Goal: Find specific page/section: Find specific page/section

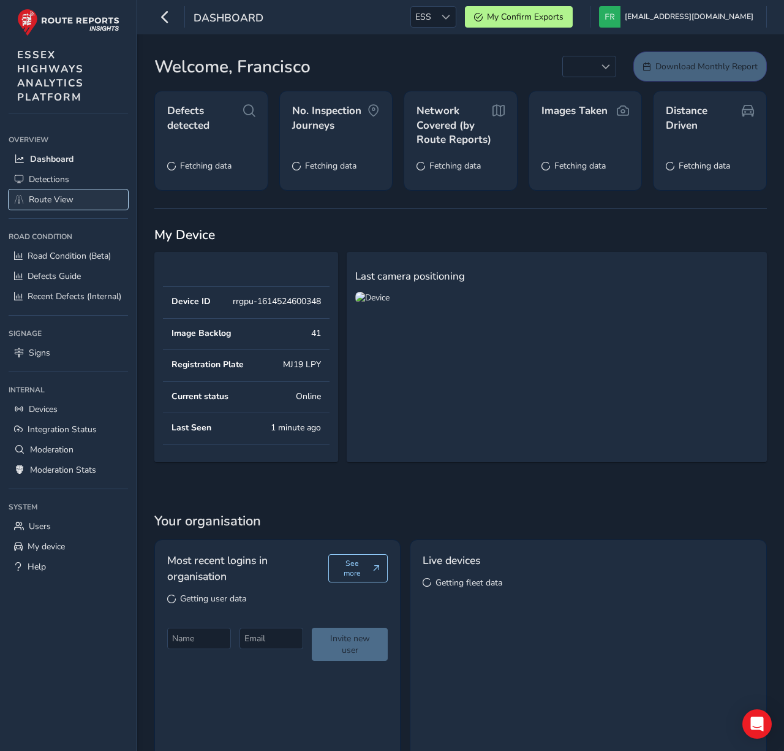
click at [32, 198] on span "Route View" at bounding box center [51, 200] width 45 height 12
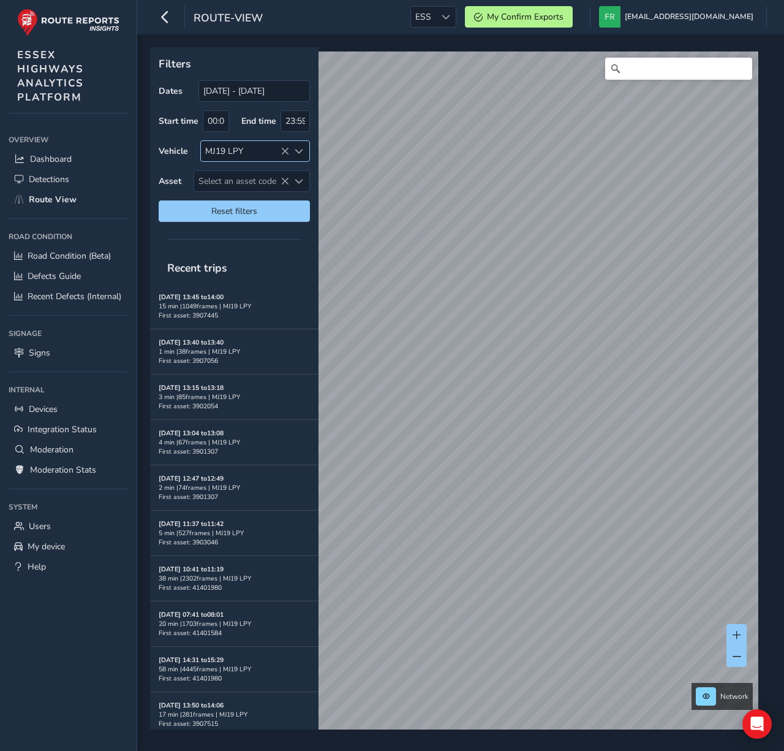
click at [286, 154] on icon at bounding box center [285, 151] width 9 height 9
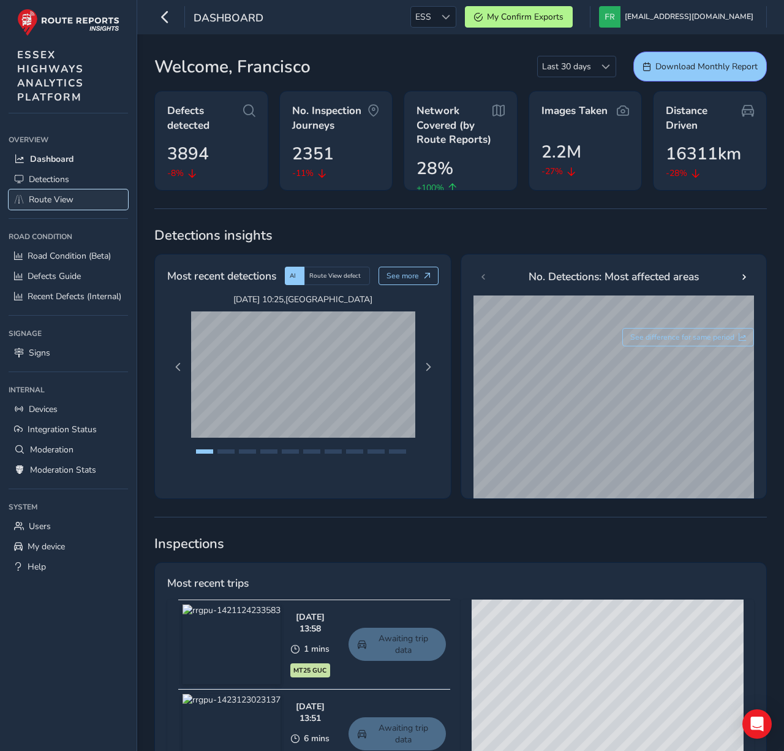
click at [78, 206] on link "Route View" at bounding box center [68, 199] width 119 height 20
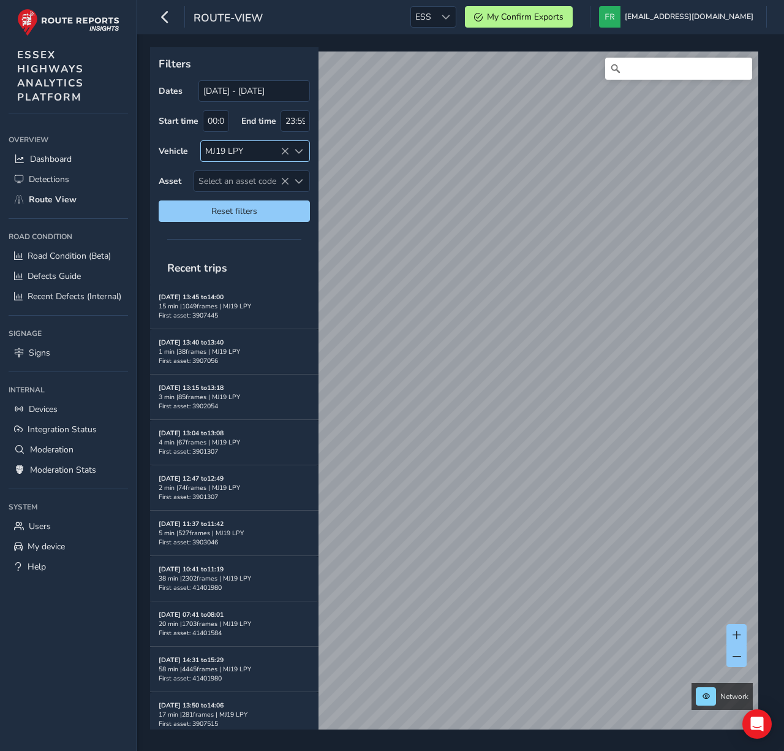
click at [281, 153] on icon at bounding box center [285, 151] width 9 height 9
click at [260, 188] on span "Select an asset code" at bounding box center [241, 181] width 95 height 20
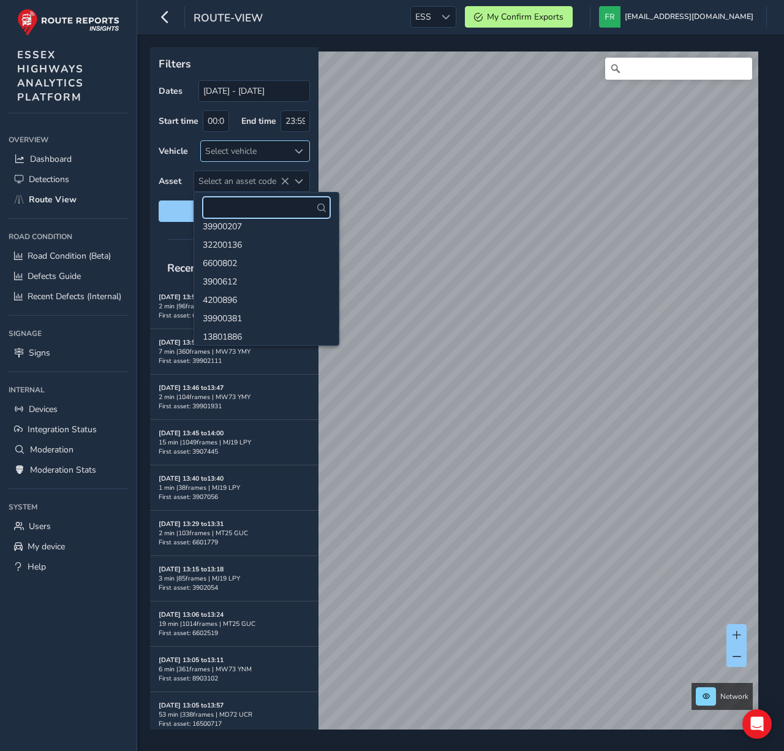
scroll to position [591, 0]
click at [234, 335] on li "6300664" at bounding box center [266, 344] width 145 height 18
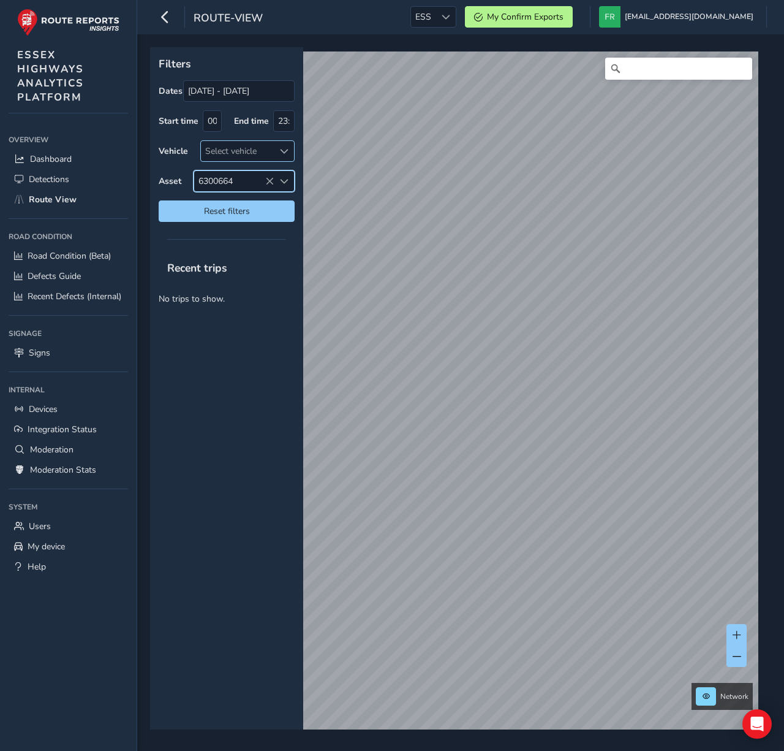
click at [223, 183] on span "6300664" at bounding box center [234, 181] width 80 height 20
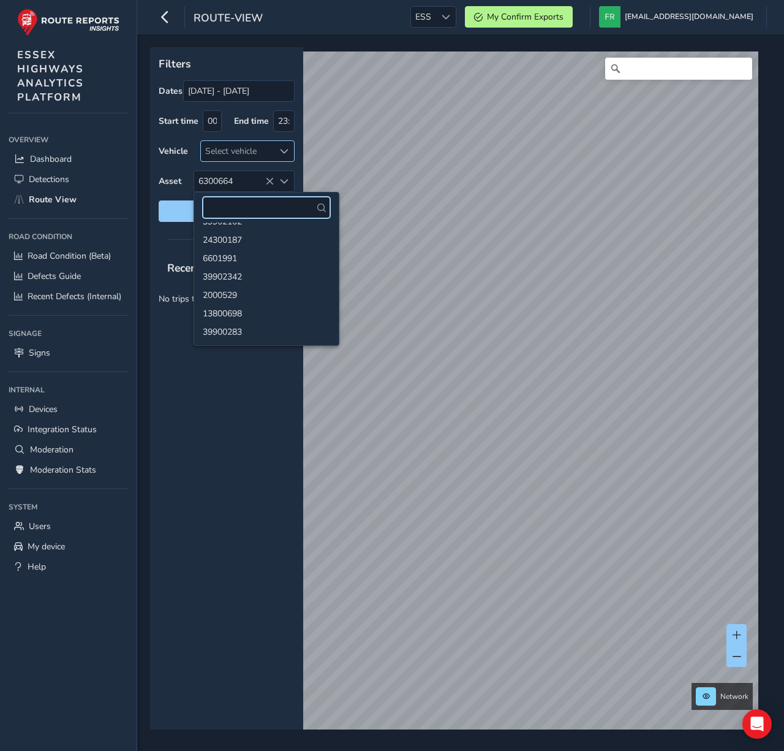
scroll to position [1150, 0]
click at [231, 281] on li "39900283" at bounding box center [266, 280] width 145 height 18
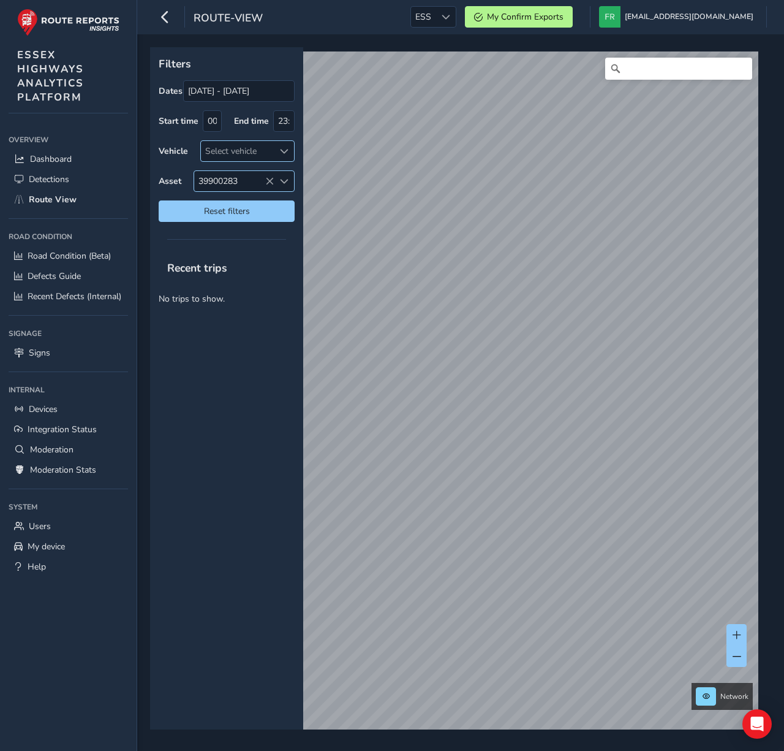
drag, startPoint x: 233, startPoint y: 181, endPoint x: 234, endPoint y: 188, distance: 6.9
click at [232, 181] on span "39900283" at bounding box center [234, 181] width 80 height 20
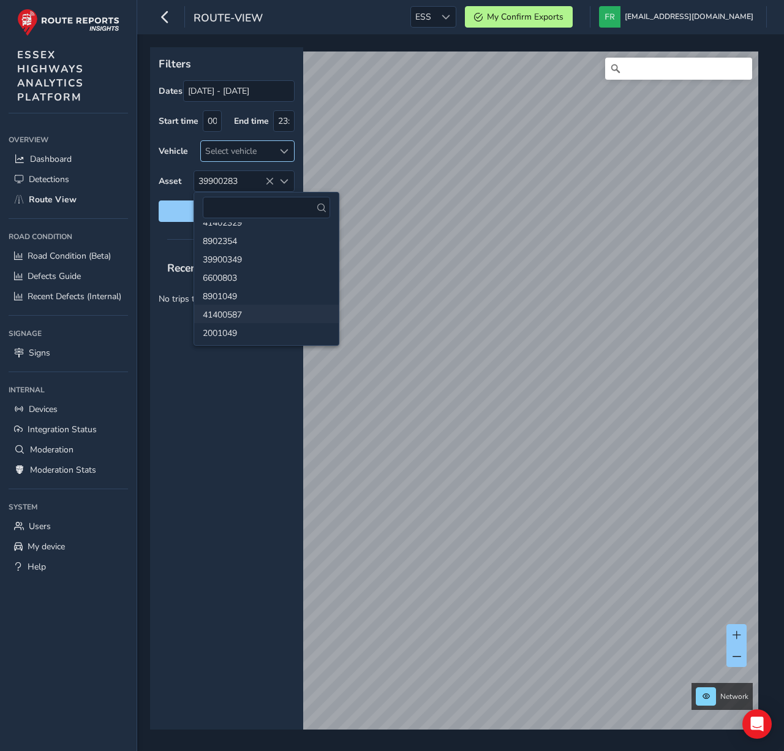
scroll to position [1350, 0]
click at [235, 265] on li "2001049" at bounding box center [266, 264] width 145 height 18
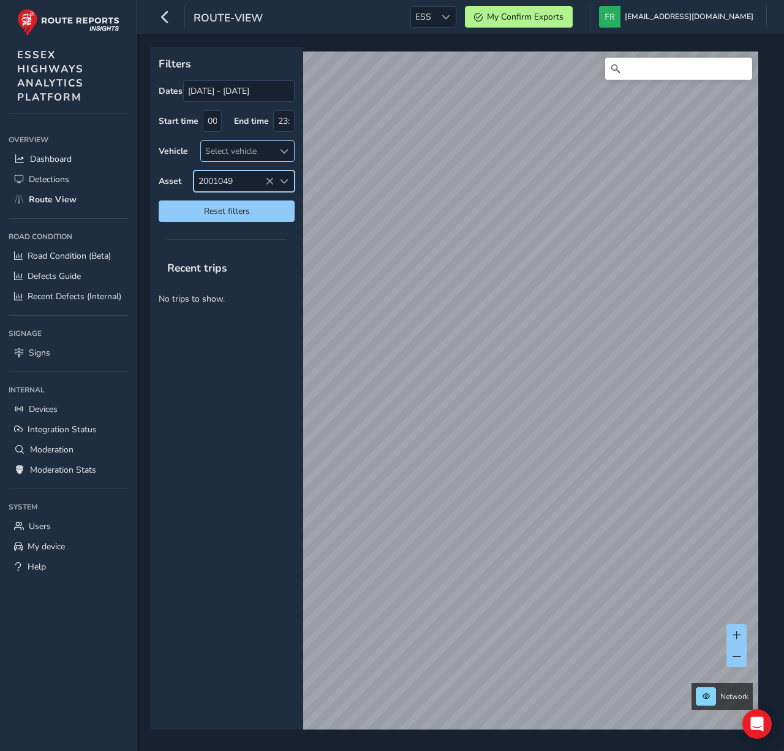
click at [228, 177] on span "2001049" at bounding box center [234, 181] width 80 height 20
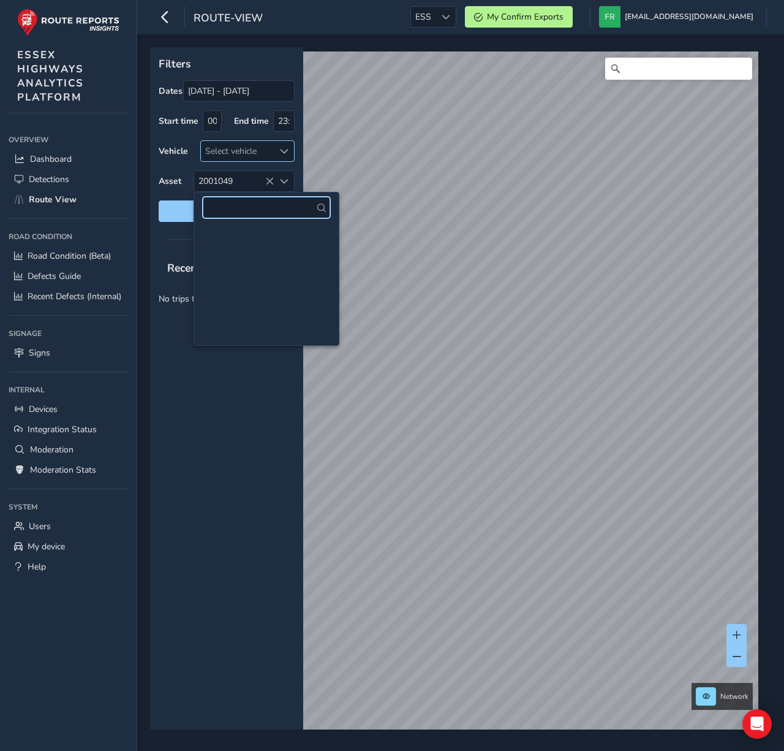
scroll to position [5862, 0]
click at [241, 303] on li "3900651" at bounding box center [266, 311] width 145 height 18
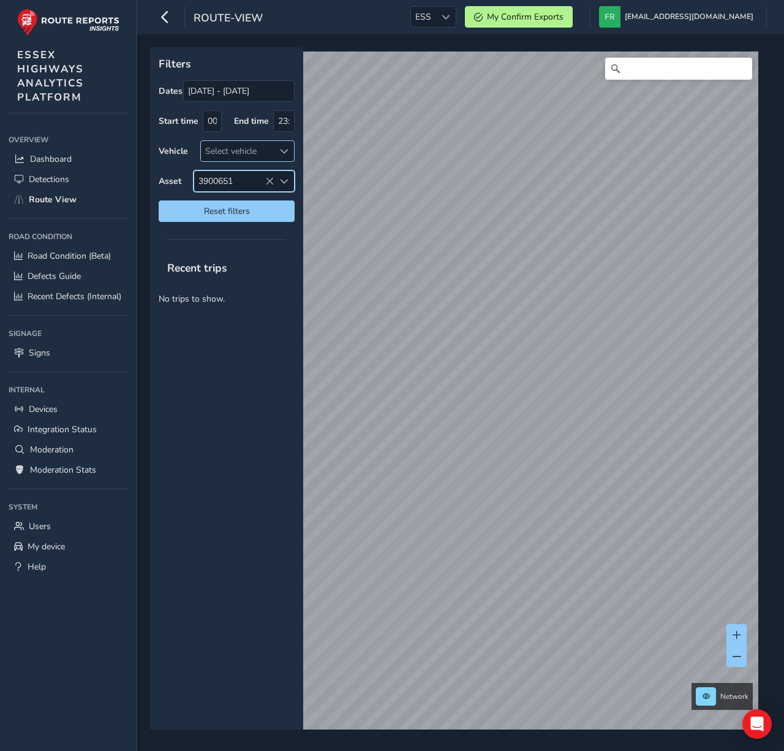
click at [267, 183] on icon at bounding box center [269, 181] width 9 height 9
